Goal: Task Accomplishment & Management: Manage account settings

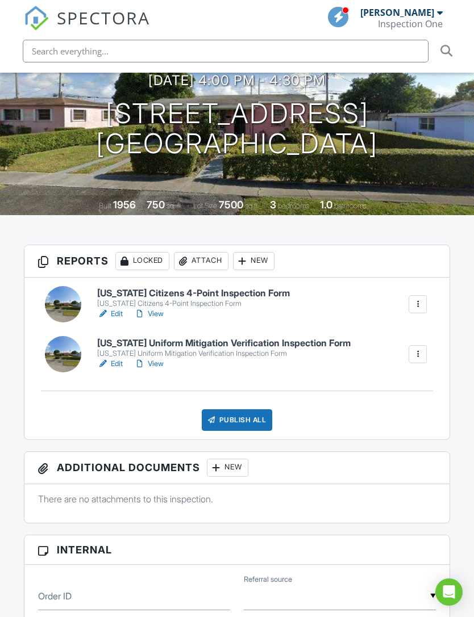
click at [274, 338] on h6 "[US_STATE] Uniform Mitigation Verification Inspection Form" at bounding box center [223, 343] width 253 height 10
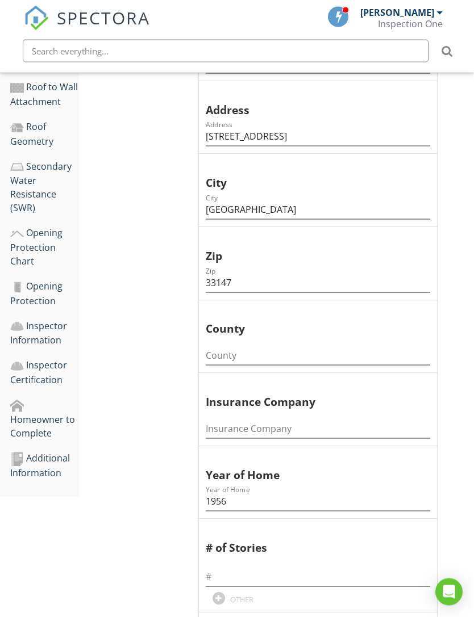
scroll to position [418, 0]
click at [45, 416] on div "Homeowner to Complete" at bounding box center [44, 419] width 69 height 42
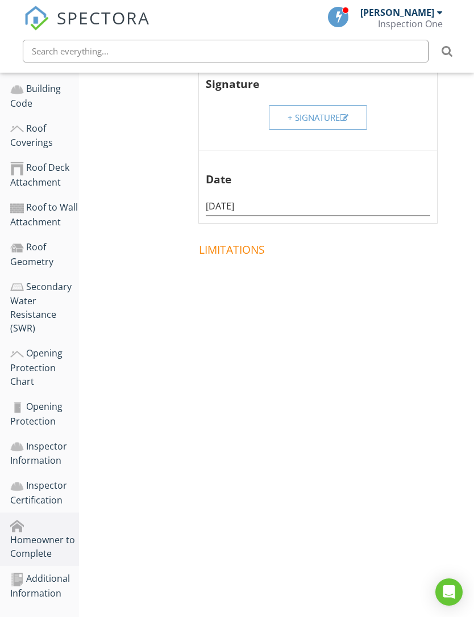
scroll to position [247, 0]
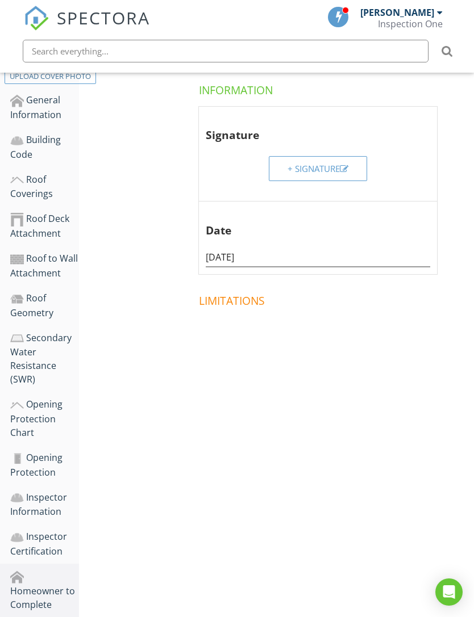
click at [323, 162] on div "+ Signature" at bounding box center [317, 168] width 61 height 13
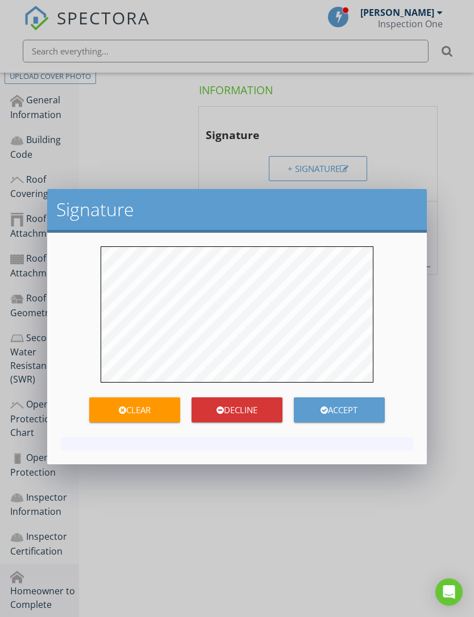
click at [350, 411] on div "Accept" at bounding box center [339, 410] width 91 height 13
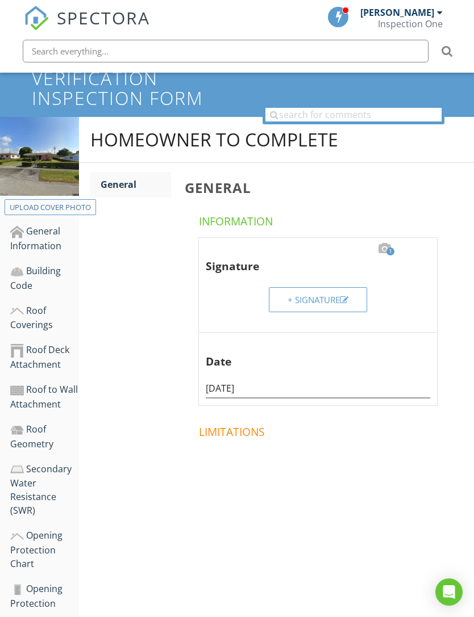
scroll to position [0, 0]
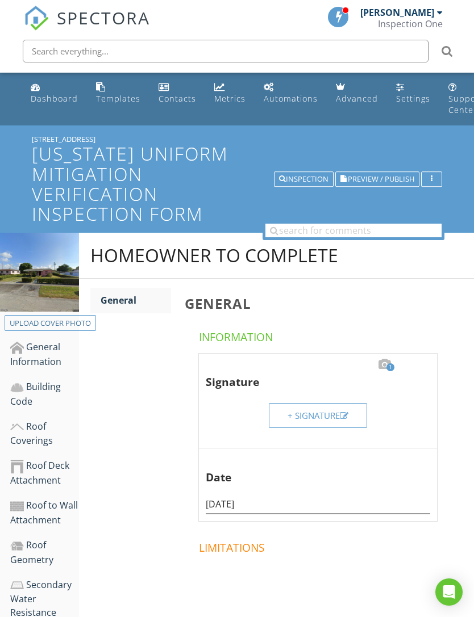
click at [63, 103] on div "Dashboard" at bounding box center [54, 98] width 47 height 11
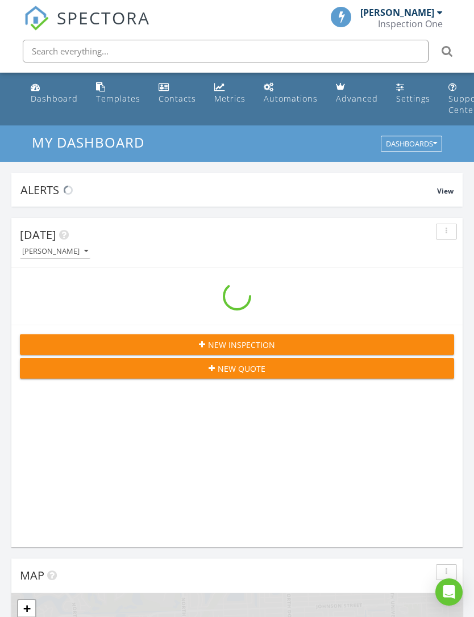
scroll to position [1942, 474]
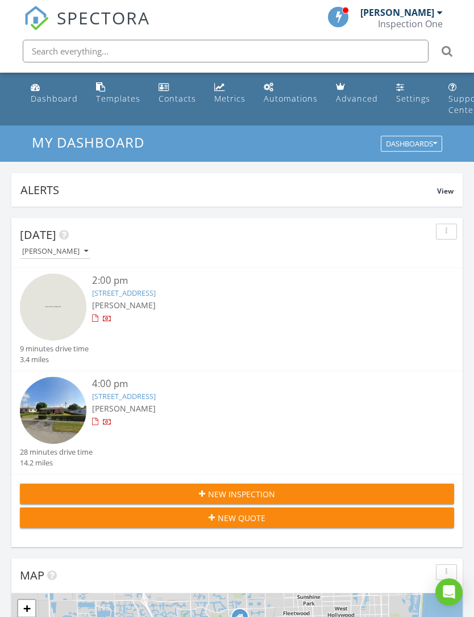
click at [156, 294] on link "[STREET_ADDRESS]" at bounding box center [124, 293] width 64 height 10
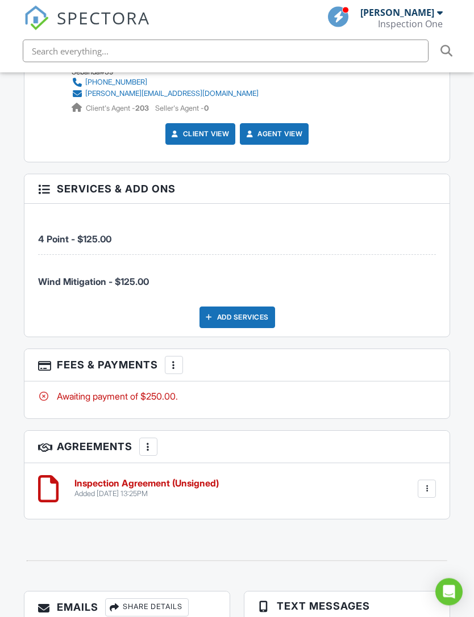
scroll to position [1571, 0]
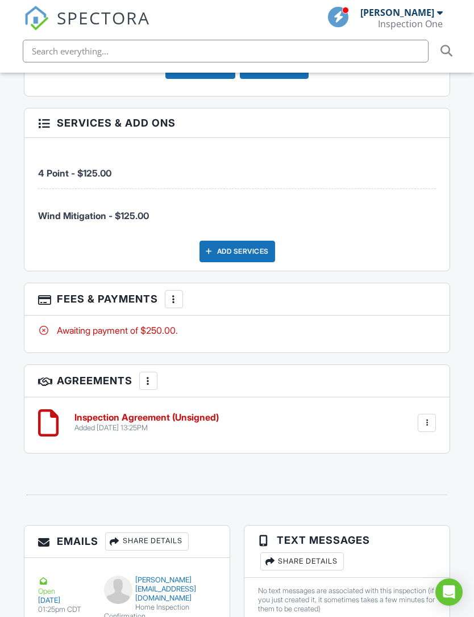
click at [187, 413] on h6 "Inspection Agreement (Unsigned)" at bounding box center [146, 418] width 144 height 10
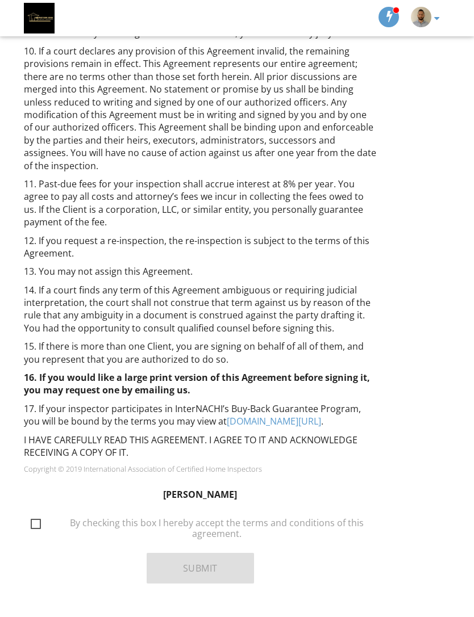
click at [37, 532] on label "By checking this box I hereby accept the terms and conditions of this agreement." at bounding box center [207, 525] width 353 height 14
click at [31, 522] on input "By checking this box I hereby accept the terms and conditions of this agreement." at bounding box center [27, 518] width 7 height 7
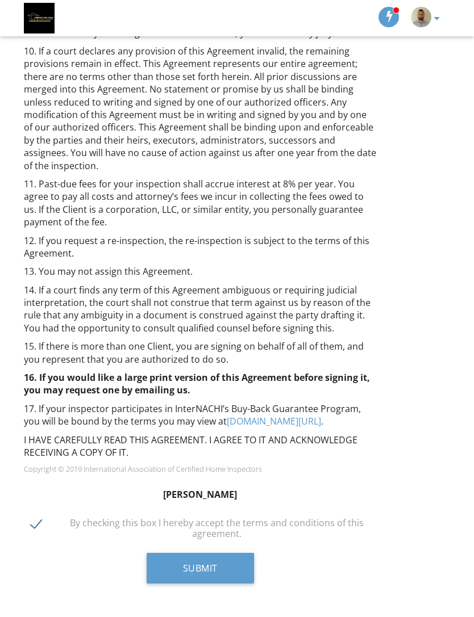
click at [33, 527] on label "By checking this box I hereby accept the terms and conditions of this agreement." at bounding box center [207, 525] width 353 height 14
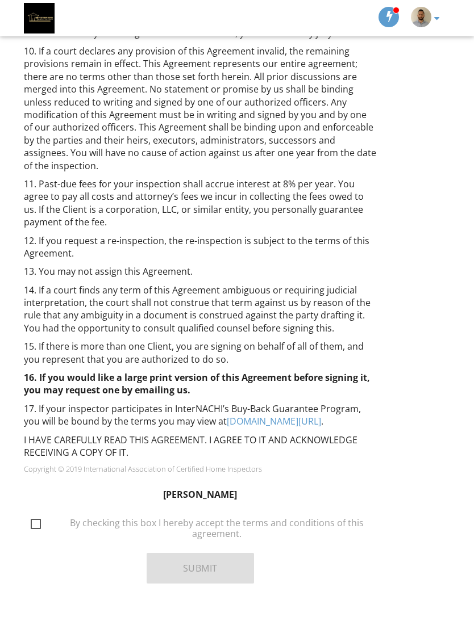
click at [36, 531] on label "By checking this box I hereby accept the terms and conditions of this agreement." at bounding box center [207, 525] width 353 height 14
click at [31, 522] on input "By checking this box I hereby accept the terms and conditions of this agreement." at bounding box center [27, 518] width 7 height 7
checkbox input "true"
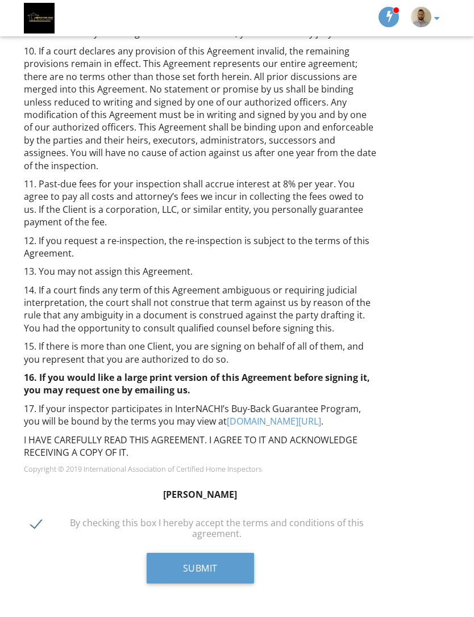
click at [229, 579] on button "Submit" at bounding box center [199, 568] width 107 height 31
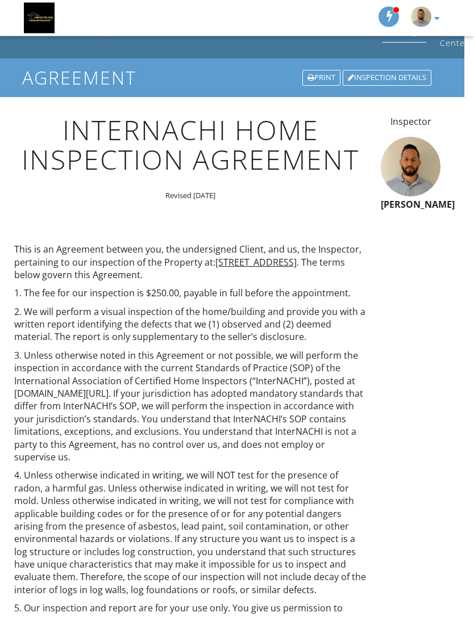
scroll to position [0, 10]
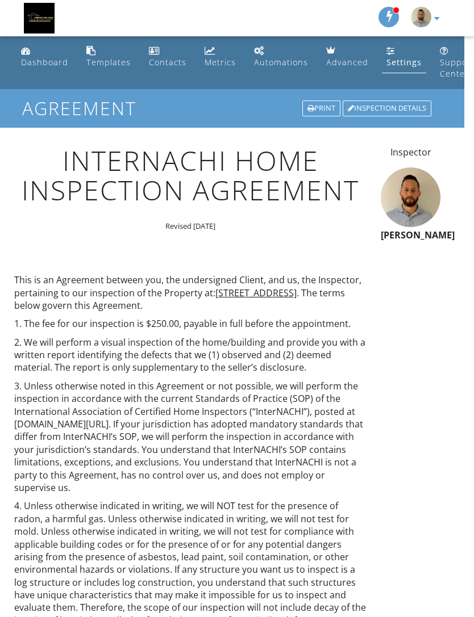
click at [46, 68] on link "Dashboard" at bounding box center [44, 57] width 56 height 32
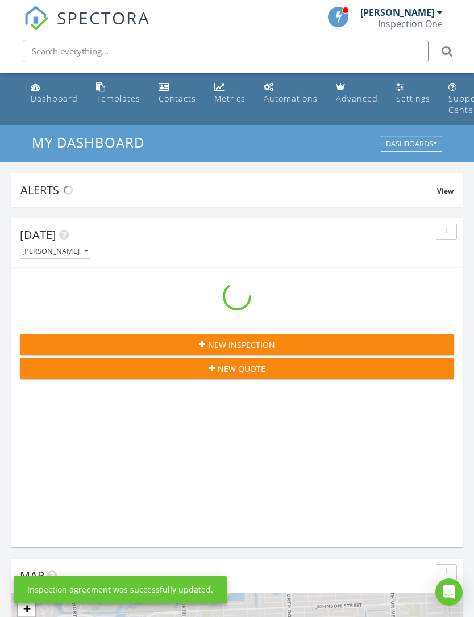
scroll to position [1942, 474]
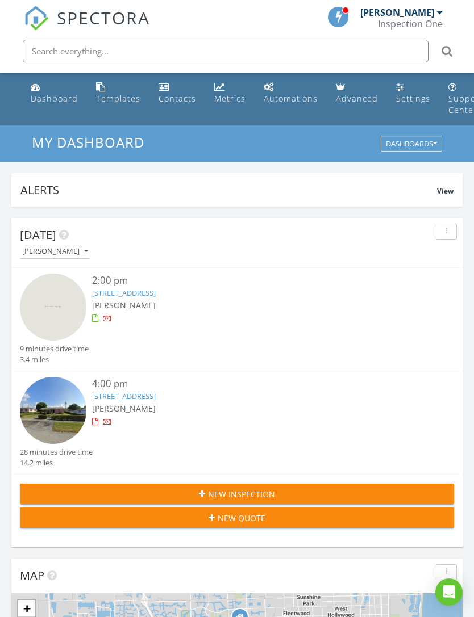
click at [156, 292] on link "1841 SW 118th Ave, Miramar, FL 33025" at bounding box center [124, 293] width 64 height 10
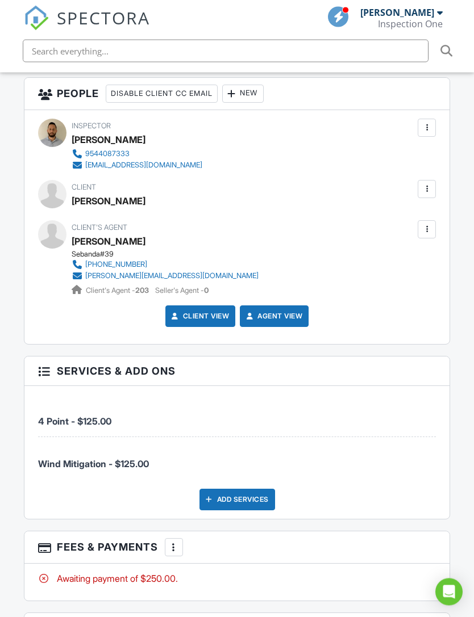
scroll to position [1605, 0]
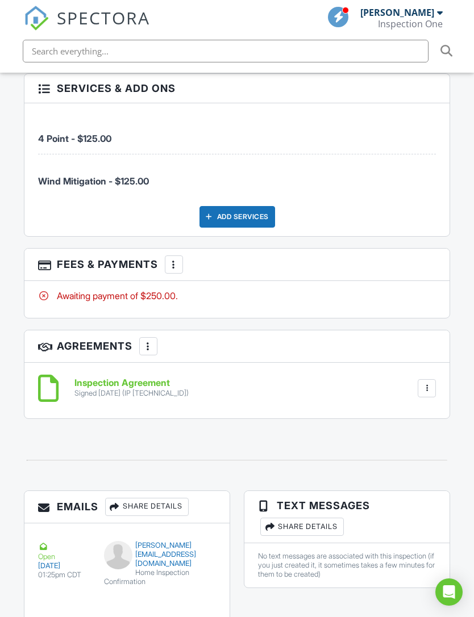
click at [174, 259] on div at bounding box center [173, 264] width 11 height 11
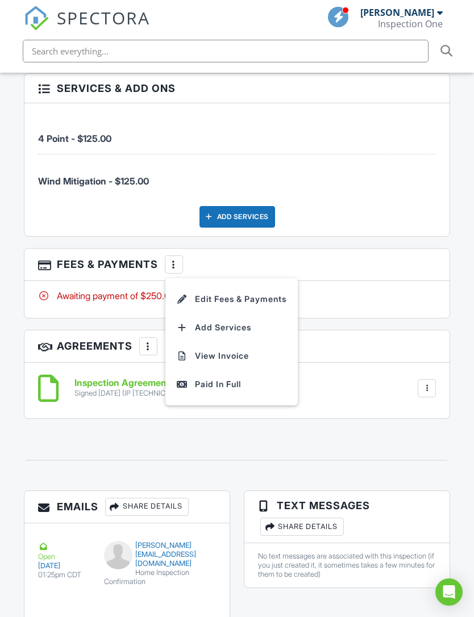
click at [233, 378] on div "Paid In Full" at bounding box center [232, 385] width 110 height 14
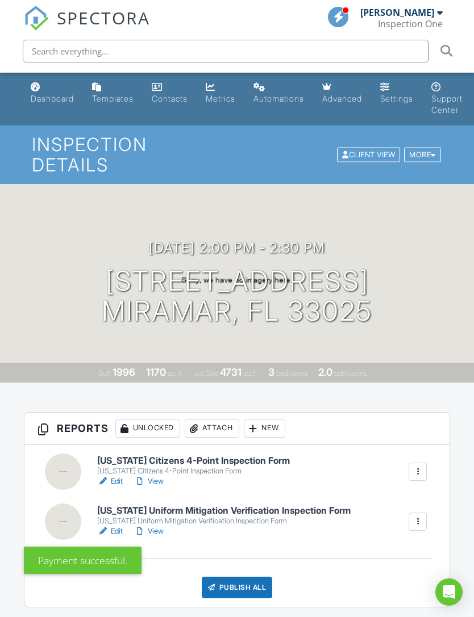
click at [68, 454] on div at bounding box center [63, 472] width 36 height 36
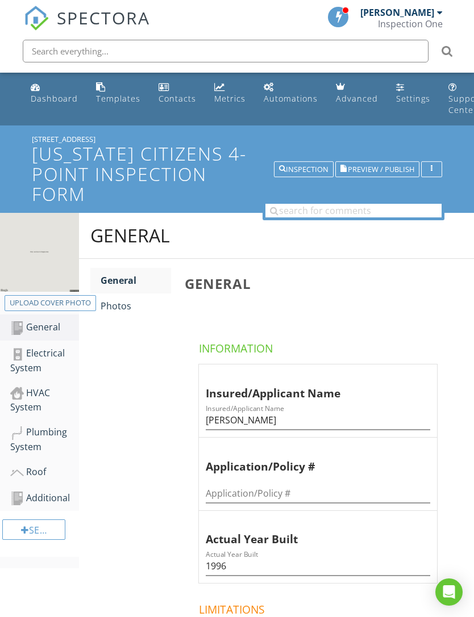
click at [47, 299] on div "Upload cover photo" at bounding box center [50, 303] width 81 height 11
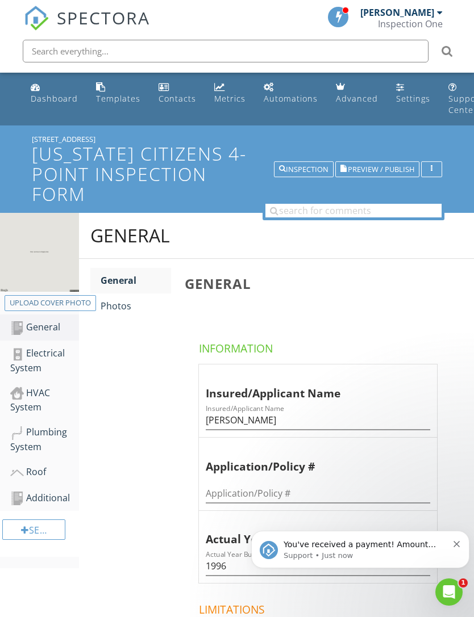
type input "C:\fakepath\IMG_7017.jpeg"
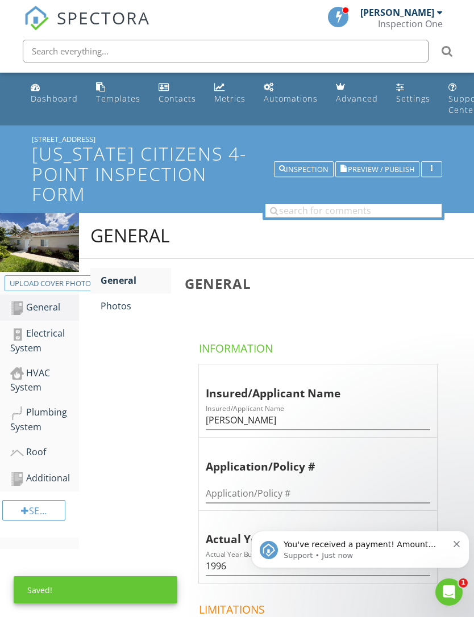
click at [459, 546] on button "Dismiss notification" at bounding box center [456, 542] width 7 height 9
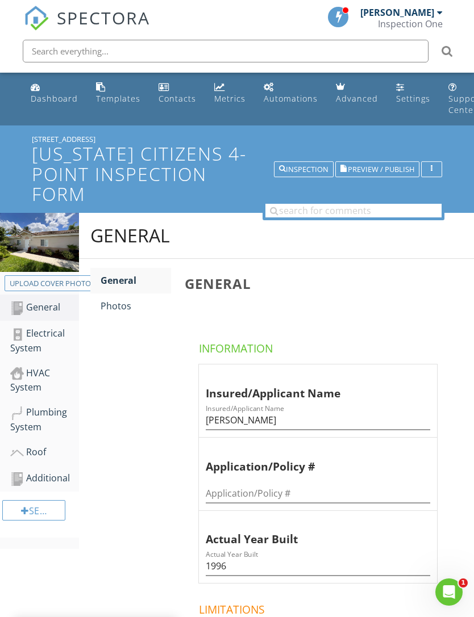
click at [454, 592] on icon "Open Intercom Messenger" at bounding box center [448, 592] width 19 height 19
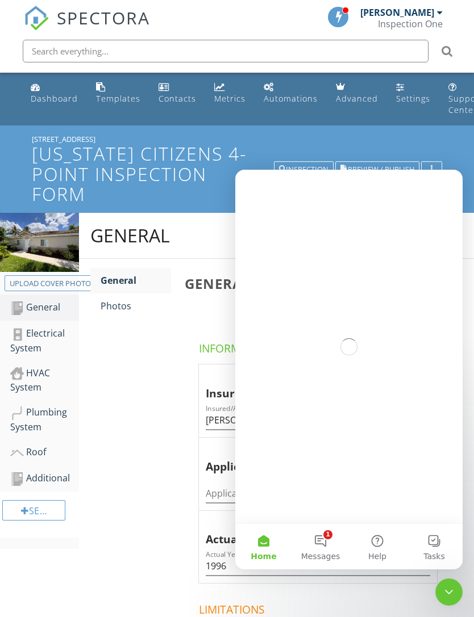
click at [332, 539] on button "1 Messages" at bounding box center [320, 546] width 57 height 45
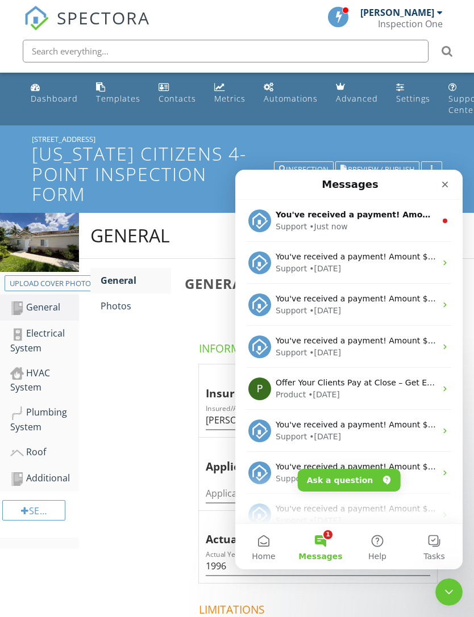
click at [421, 223] on div "Support • Just now" at bounding box center [355, 227] width 160 height 12
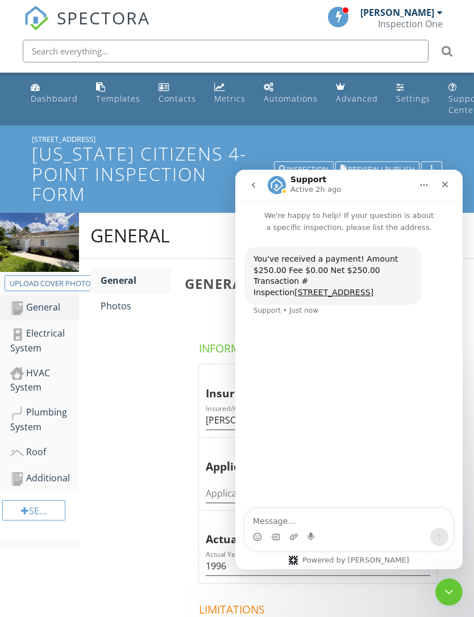
click at [444, 186] on icon "Close" at bounding box center [445, 185] width 6 height 6
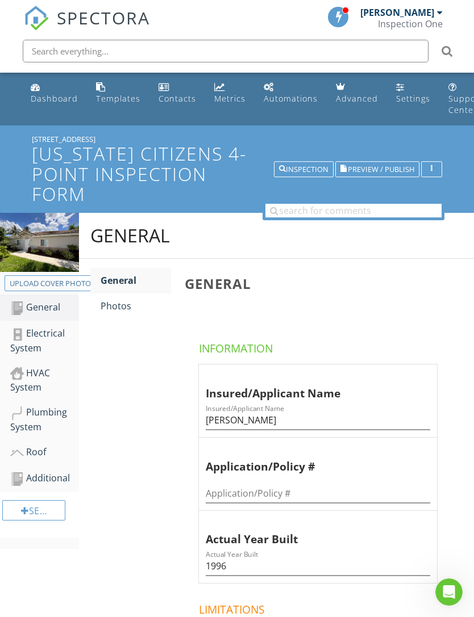
click at [57, 95] on div "Dashboard" at bounding box center [54, 98] width 47 height 11
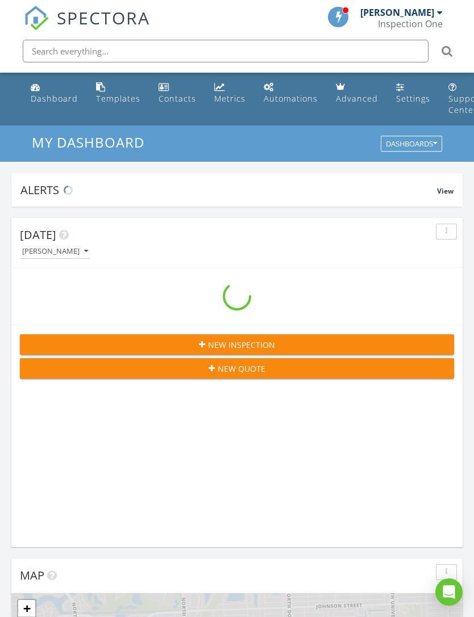
scroll to position [1942, 474]
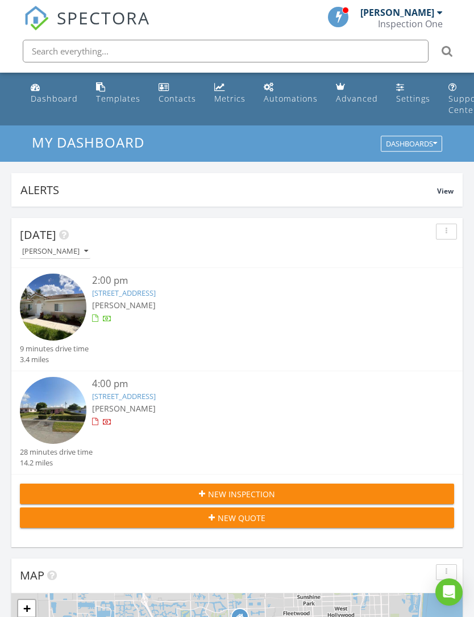
click at [156, 293] on link "[STREET_ADDRESS]" at bounding box center [124, 293] width 64 height 10
